Goal: Book appointment/travel/reservation

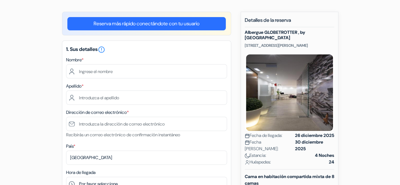
scroll to position [45, 0]
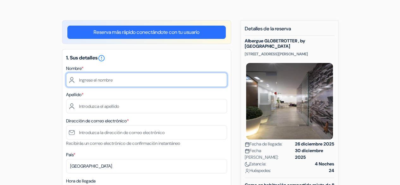
click at [144, 81] on input "text" at bounding box center [146, 80] width 161 height 14
type input "Lidia"
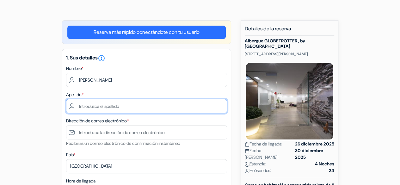
click at [83, 107] on input "text" at bounding box center [146, 106] width 161 height 14
type input "Arriola"
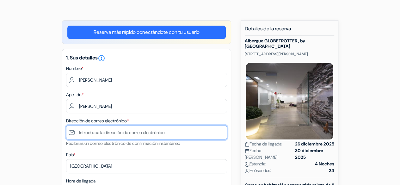
click at [85, 133] on input "text" at bounding box center [146, 132] width 161 height 14
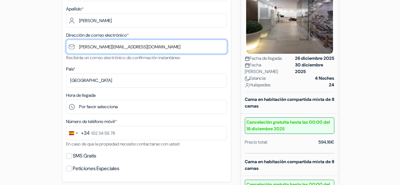
scroll to position [131, 0]
type input "[PERSON_NAME][EMAIL_ADDRESS][DOMAIN_NAME]"
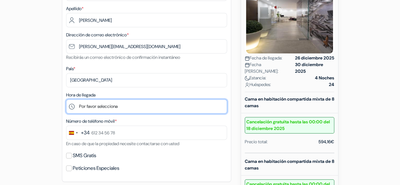
click at [147, 107] on select "Por favor selecciona 14:00 15:00 16:00 17:00 18:00 19:00 20:00" at bounding box center [146, 106] width 161 height 14
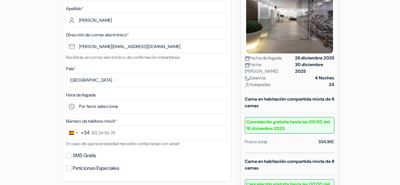
click at [229, 105] on div "1. Sus detalles error_outline Nombre * Lidia Apellido * Arriola Dirección de co…" at bounding box center [146, 72] width 169 height 219
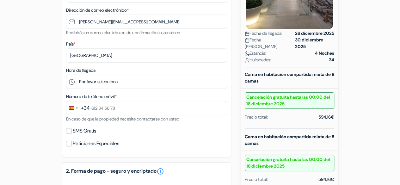
scroll to position [159, 0]
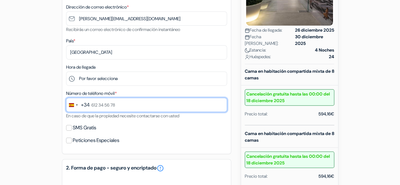
click at [181, 109] on input "text" at bounding box center [146, 105] width 161 height 14
type input "650 14 06 67"
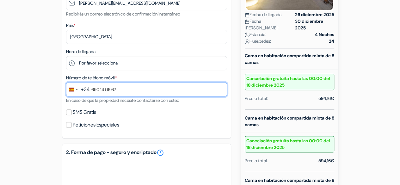
scroll to position [175, 0]
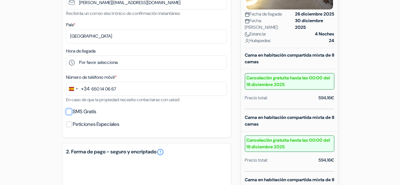
click at [67, 112] on input "SMS Gratis" at bounding box center [69, 112] width 6 height 6
checkbox input "true"
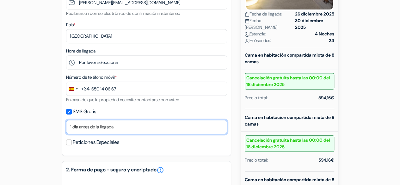
click at [86, 129] on select "No gracias Enviar ahora Llegada 1 dia antes de la llegada 2 días antes de la ll…" at bounding box center [146, 127] width 161 height 14
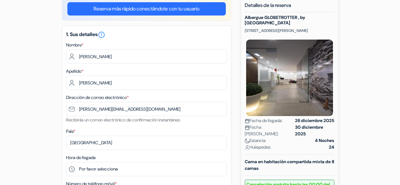
scroll to position [68, 0]
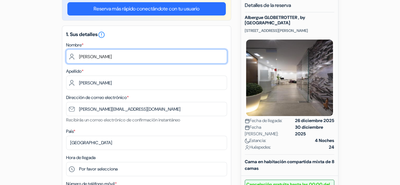
click at [89, 58] on input "Lidia" at bounding box center [146, 56] width 161 height 14
type input "L"
type input "Asociación Teatral"
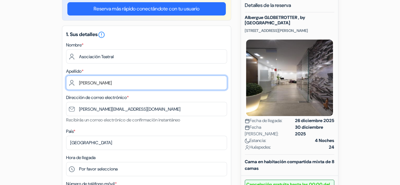
click at [103, 84] on input "Arriola" at bounding box center [146, 82] width 161 height 14
type input "A"
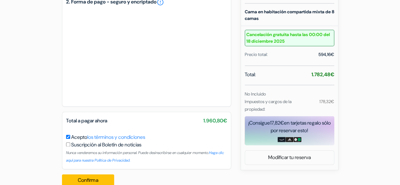
scroll to position [355, 0]
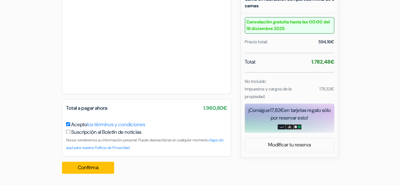
type input "On&Off"
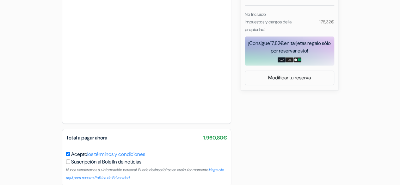
scroll to position [452, 0]
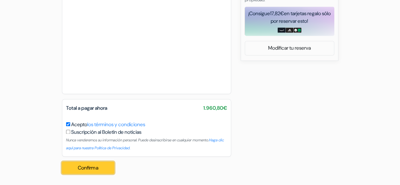
click at [95, 167] on button "Confirma Loading..." at bounding box center [88, 167] width 52 height 12
click at [84, 166] on button "Confirma Loading..." at bounding box center [88, 167] width 52 height 12
click at [90, 168] on button "Confirma Loading..." at bounding box center [88, 167] width 52 height 12
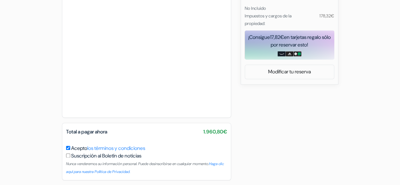
scroll to position [428, 0]
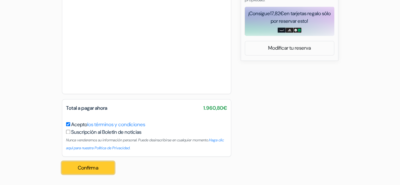
click at [91, 166] on button "Confirma Loading..." at bounding box center [88, 167] width 52 height 12
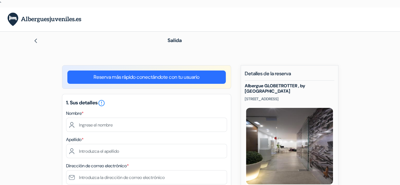
click at [36, 39] on img at bounding box center [35, 40] width 5 height 5
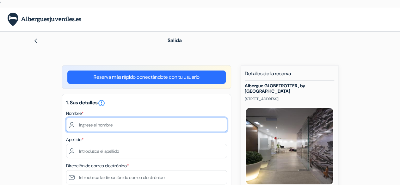
click at [117, 120] on input "text" at bounding box center [146, 125] width 161 height 14
type input "Asociación Teatral"
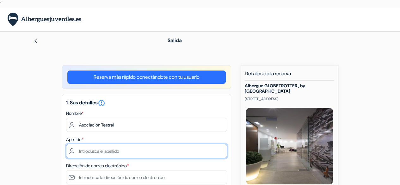
click at [124, 151] on input "text" at bounding box center [146, 151] width 161 height 14
type input "On&Off"
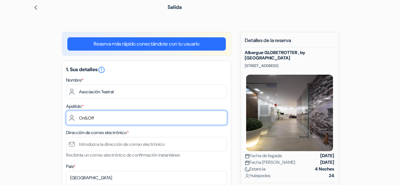
scroll to position [34, 0]
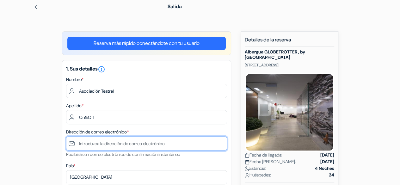
click at [108, 144] on input "text" at bounding box center [146, 143] width 161 height 14
type input "[PERSON_NAME][EMAIL_ADDRESS][DOMAIN_NAME]"
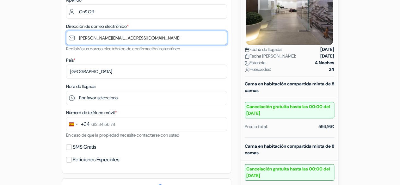
scroll to position [143, 0]
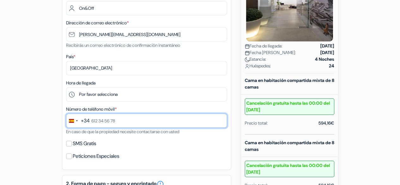
click at [114, 124] on input "text" at bounding box center [146, 120] width 161 height 14
type input "650 14 06 67"
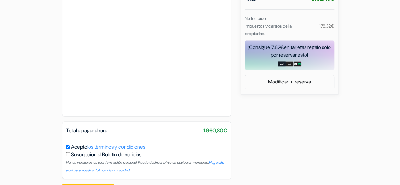
scroll to position [411, 0]
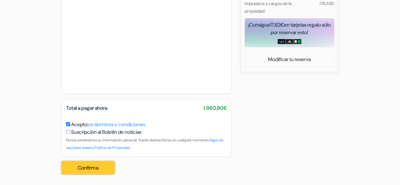
click at [92, 168] on button "Confirma Loading..." at bounding box center [88, 167] width 52 height 12
